Goal: Task Accomplishment & Management: Use online tool/utility

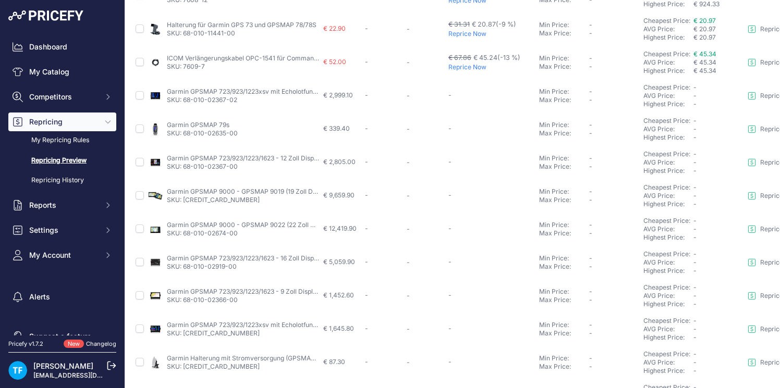
scroll to position [132, 0]
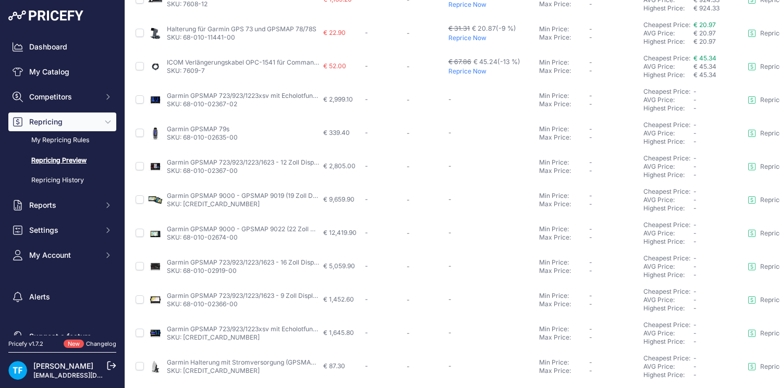
click at [70, 161] on link "Repricing Preview" at bounding box center [62, 161] width 108 height 18
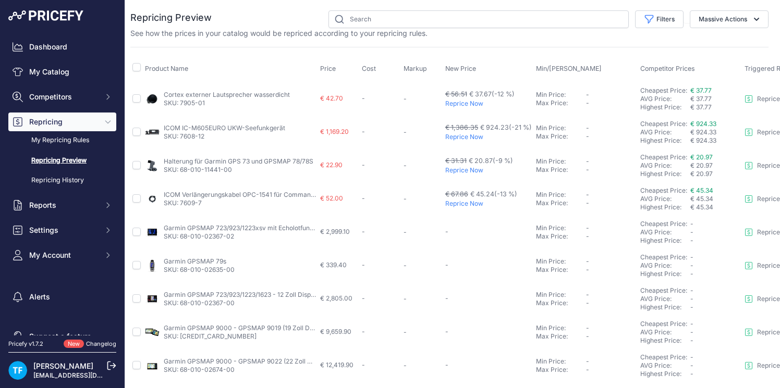
scroll to position [0, 6]
click at [80, 142] on link "My Repricing Rules" at bounding box center [62, 140] width 108 height 18
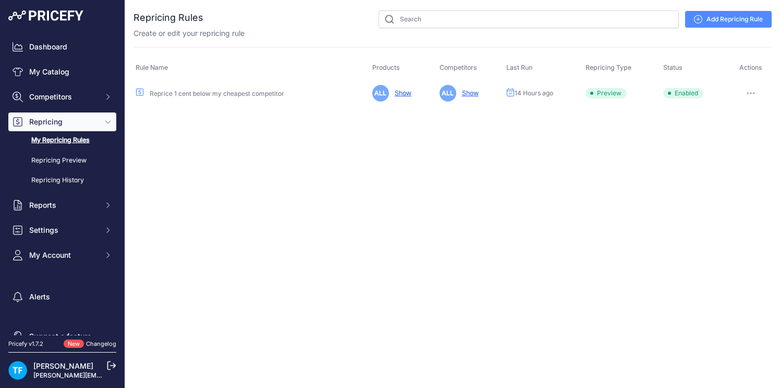
click at [750, 92] on button "button" at bounding box center [750, 93] width 21 height 15
click at [743, 129] on button "Run Preview" at bounding box center [736, 132] width 67 height 17
